Goal: Transaction & Acquisition: Book appointment/travel/reservation

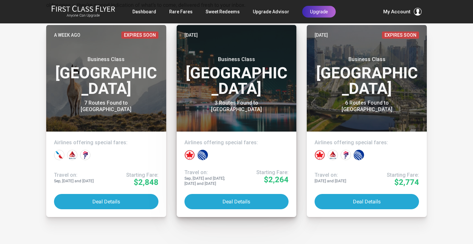
scroll to position [141, 0]
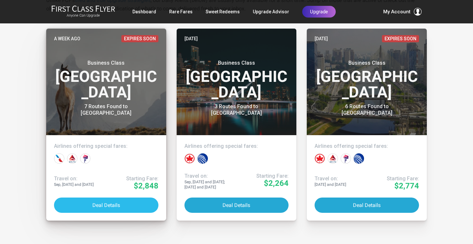
click at [104, 202] on button "Deal Details" at bounding box center [106, 205] width 104 height 15
click at [107, 205] on button "Deal Details" at bounding box center [106, 205] width 104 height 15
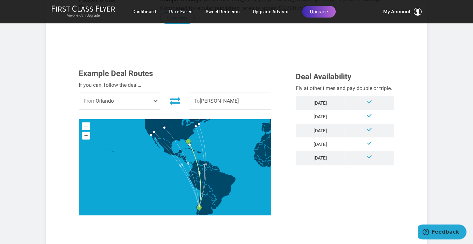
scroll to position [148, 0]
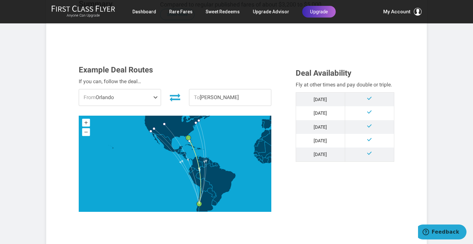
click at [156, 97] on span at bounding box center [157, 97] width 8 height 16
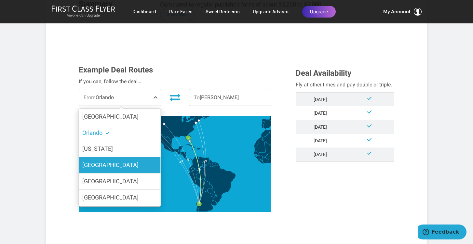
click at [127, 162] on label "Denver" at bounding box center [120, 165] width 82 height 16
click at [0, 0] on input "Denver" at bounding box center [0, 0] width 0 height 0
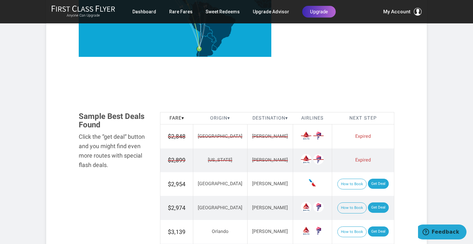
scroll to position [303, 0]
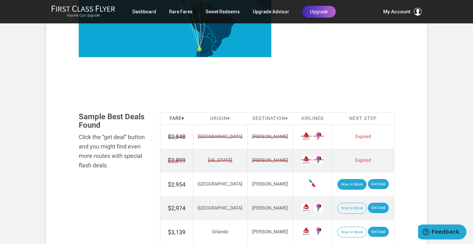
click at [345, 182] on button "How to Book" at bounding box center [351, 184] width 29 height 11
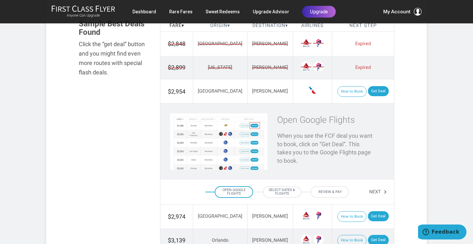
scroll to position [396, 0]
click at [373, 89] on link "Get Deal" at bounding box center [378, 91] width 21 height 10
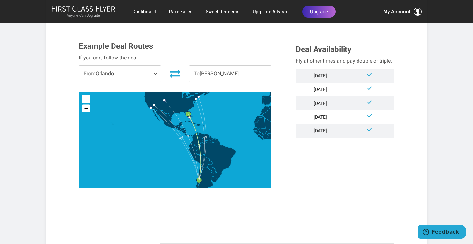
scroll to position [174, 0]
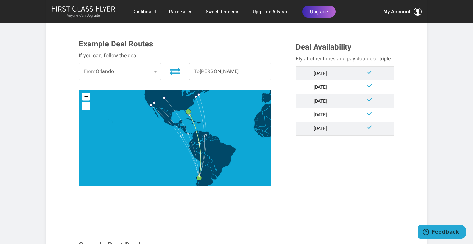
click at [158, 72] on span at bounding box center [157, 71] width 8 height 16
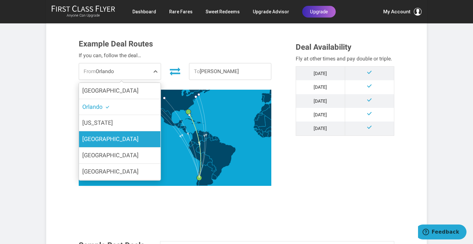
click at [115, 143] on label "Denver" at bounding box center [120, 139] width 82 height 16
click at [0, 0] on input "Denver" at bounding box center [0, 0] width 0 height 0
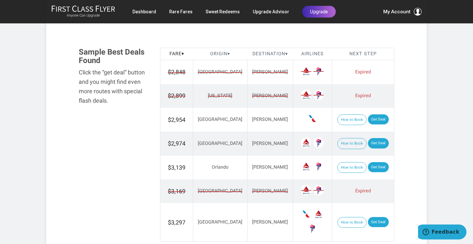
scroll to position [365, 0]
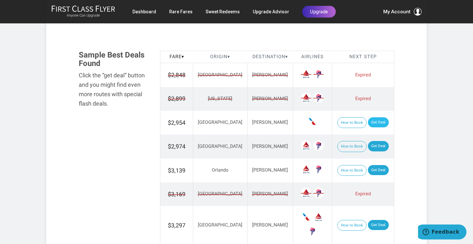
click at [369, 121] on link "Get Deal" at bounding box center [378, 122] width 21 height 10
